Goal: Information Seeking & Learning: Learn about a topic

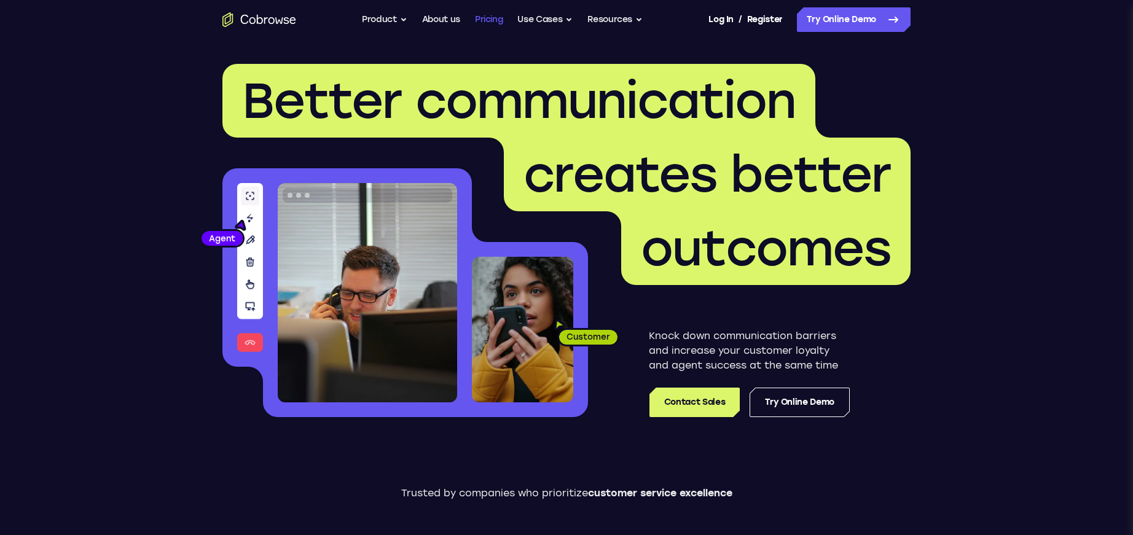
click at [491, 22] on link "Pricing" at bounding box center [489, 19] width 28 height 25
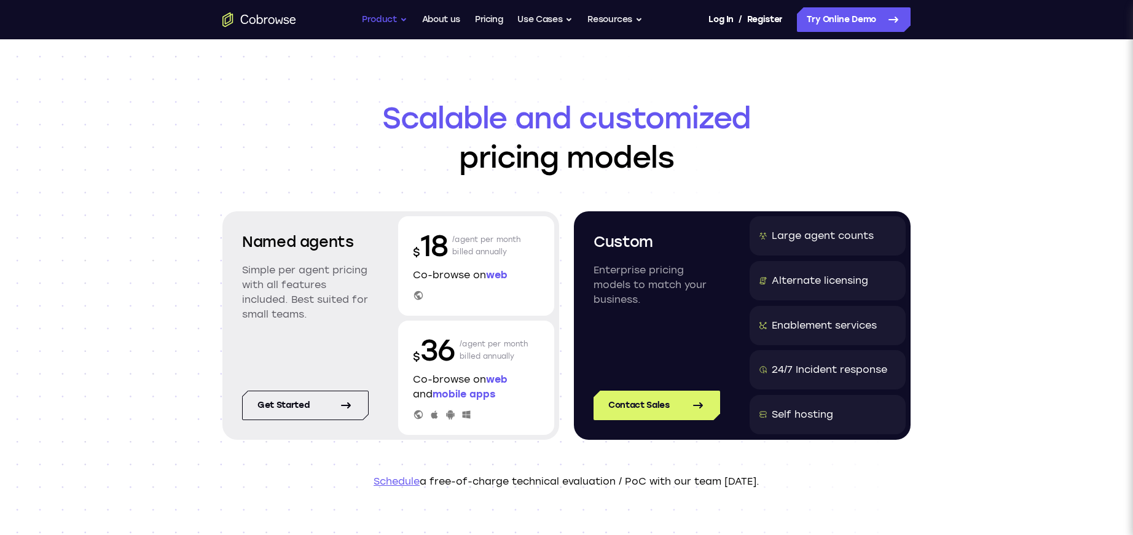
click at [389, 18] on button "Product" at bounding box center [384, 19] width 45 height 25
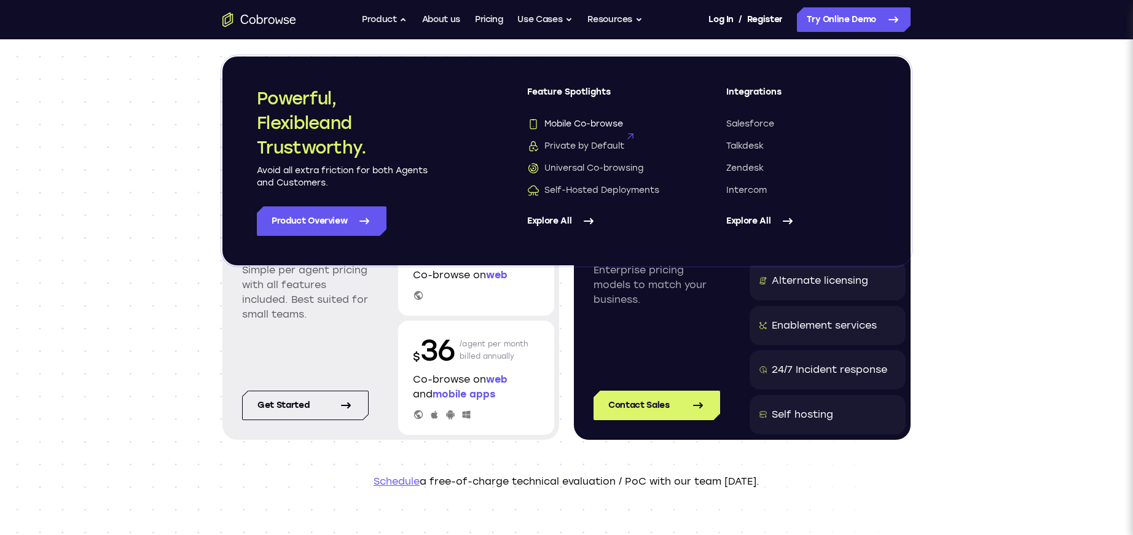
click at [540, 125] on span "Mobile Co-browse" at bounding box center [575, 124] width 96 height 12
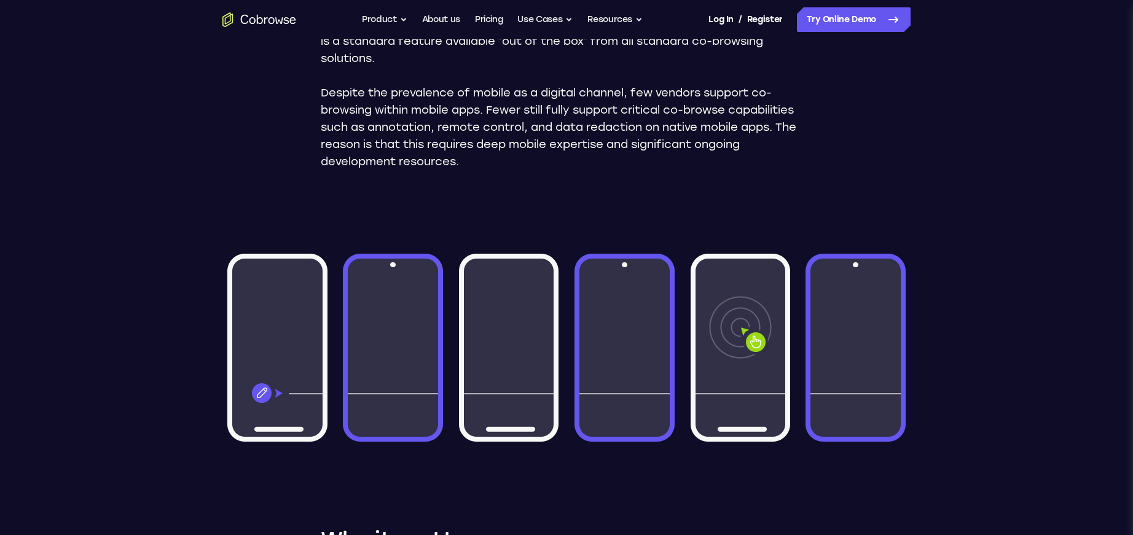
scroll to position [420, 0]
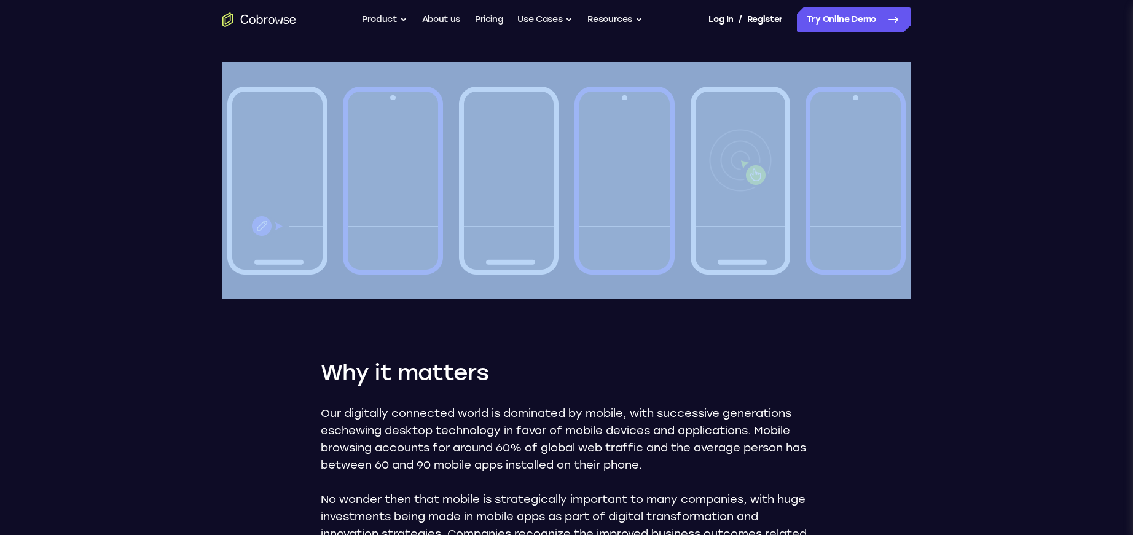
drag, startPoint x: 286, startPoint y: 209, endPoint x: 839, endPoint y: 195, distance: 553.1
click at [828, 194] on div "Feature Spotlight Mobile Co-browse Mobile co-browse is the same powerful co-bro…" at bounding box center [566, 215] width 786 height 1191
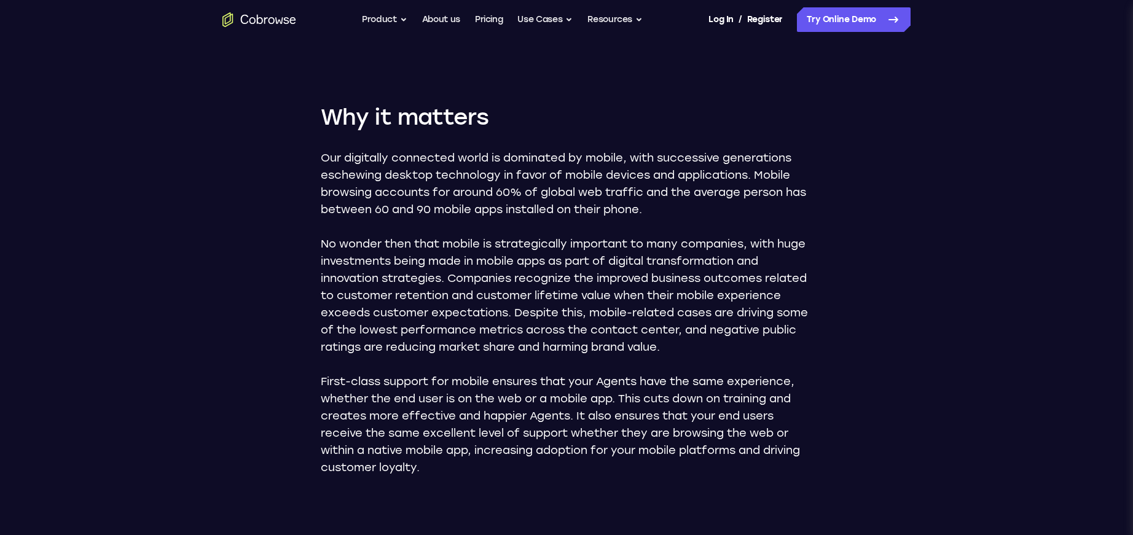
click at [505, 382] on p "First-class support for mobile ensures that your Agents have the same experienc…" at bounding box center [566, 424] width 491 height 103
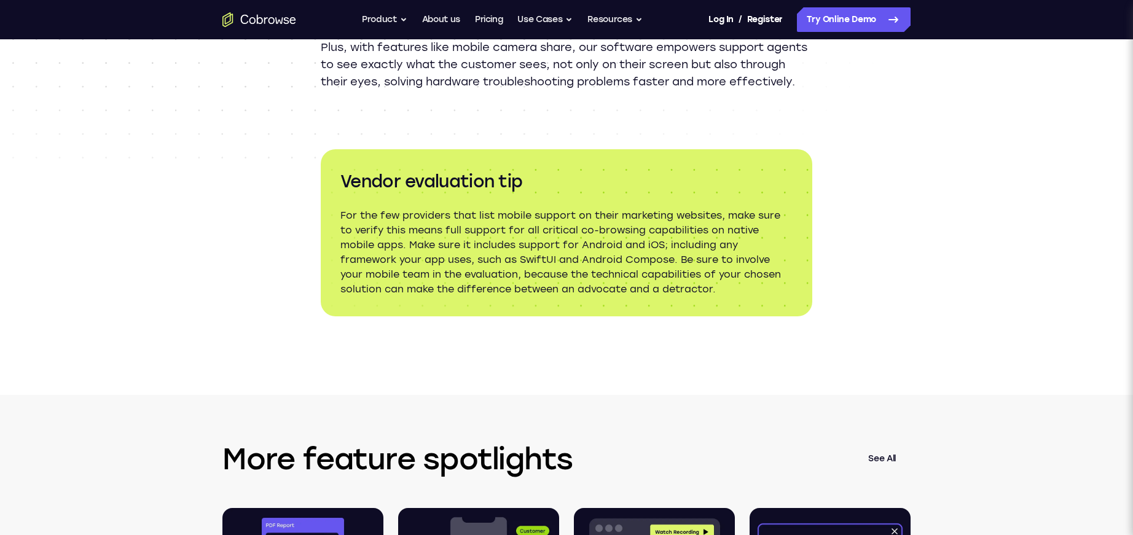
scroll to position [2100, 0]
